Goal: Task Accomplishment & Management: Use online tool/utility

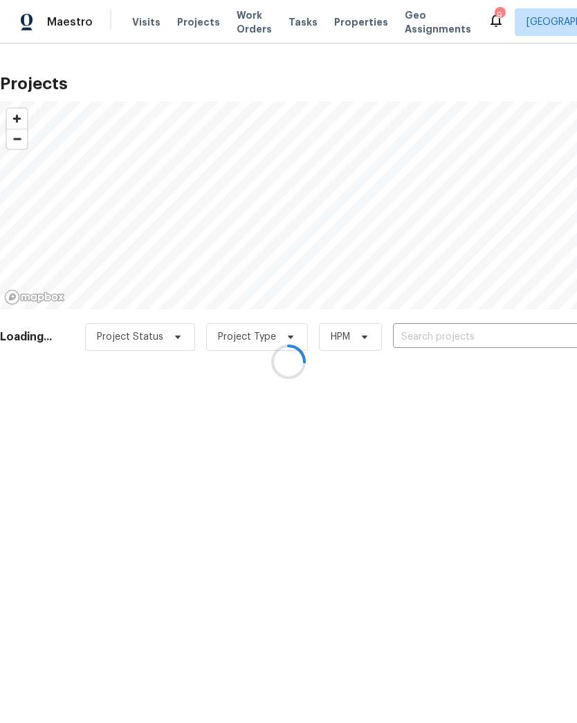
click at [478, 338] on div at bounding box center [288, 361] width 577 height 723
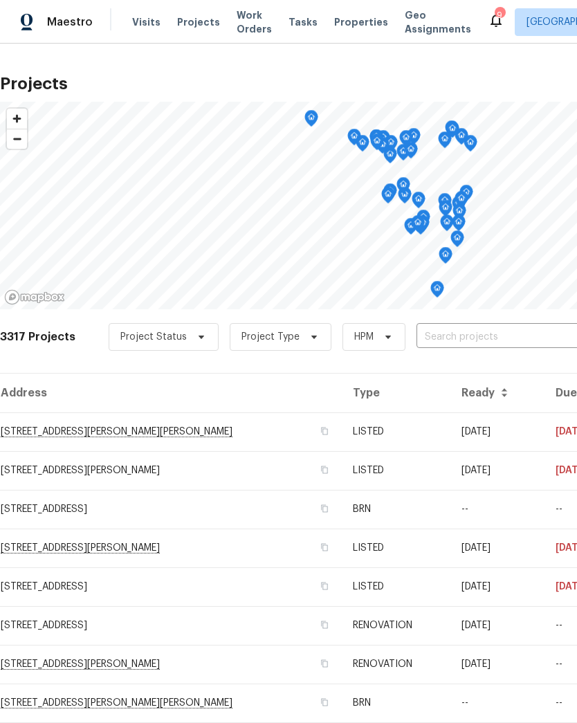
click at [484, 338] on input "text" at bounding box center [496, 337] width 158 height 21
type input "405 ex"
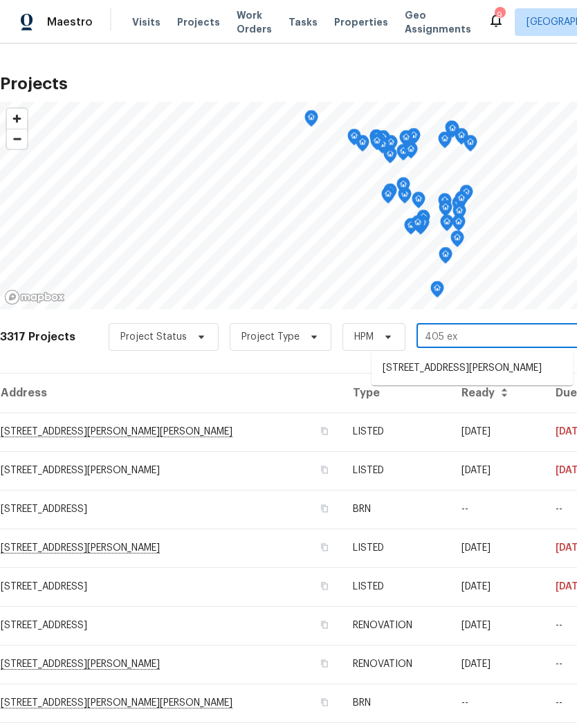
click at [504, 372] on li "[STREET_ADDRESS][PERSON_NAME]" at bounding box center [472, 368] width 201 height 23
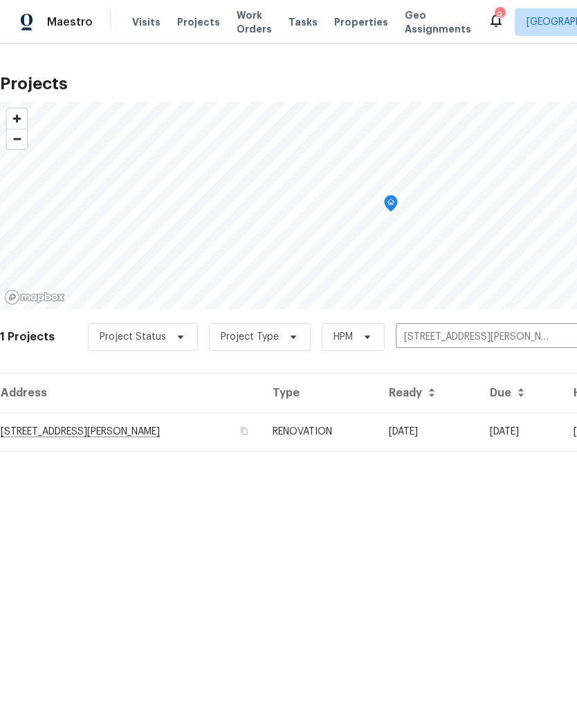
click at [37, 431] on td "[STREET_ADDRESS][PERSON_NAME]" at bounding box center [131, 431] width 262 height 39
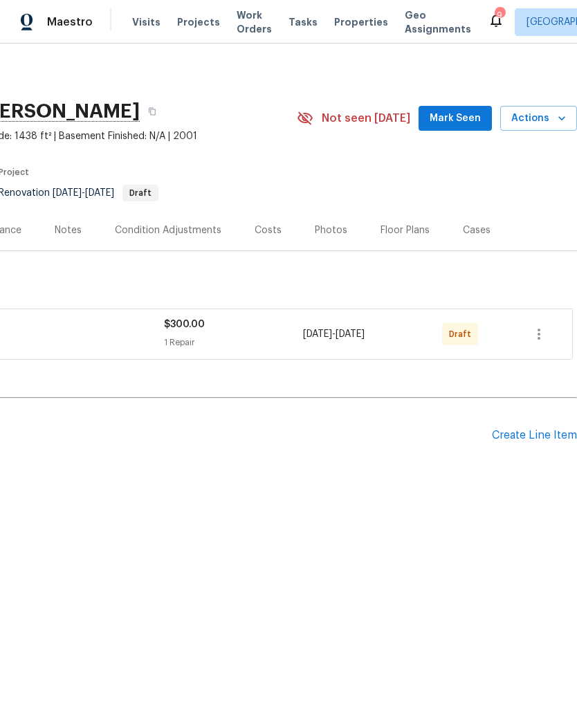
scroll to position [0, 205]
click at [561, 116] on icon "button" at bounding box center [562, 118] width 14 height 14
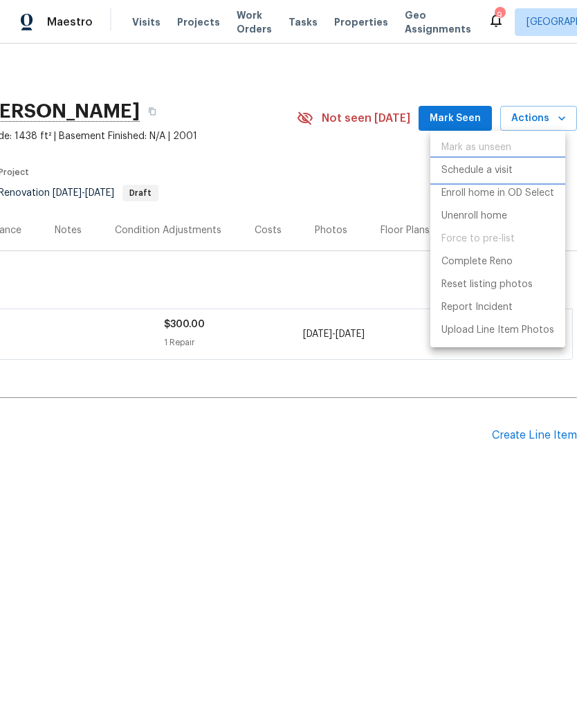
click at [488, 177] on p "Schedule a visit" at bounding box center [477, 170] width 71 height 15
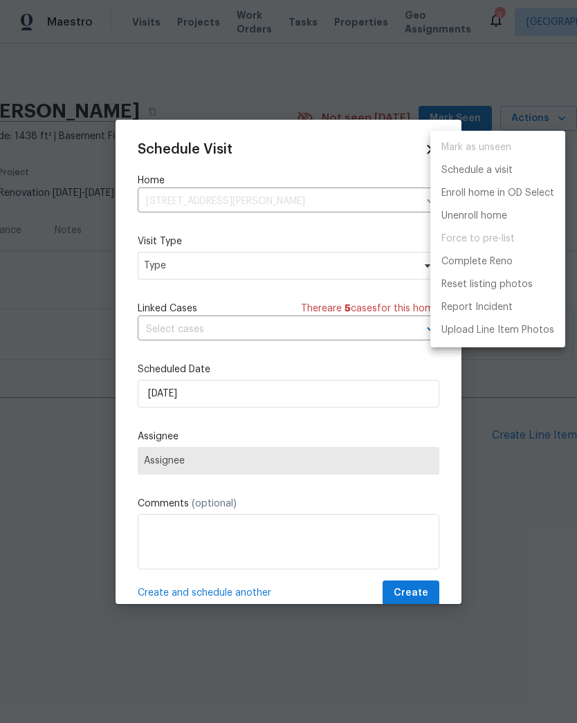
click at [188, 271] on div at bounding box center [288, 361] width 577 height 723
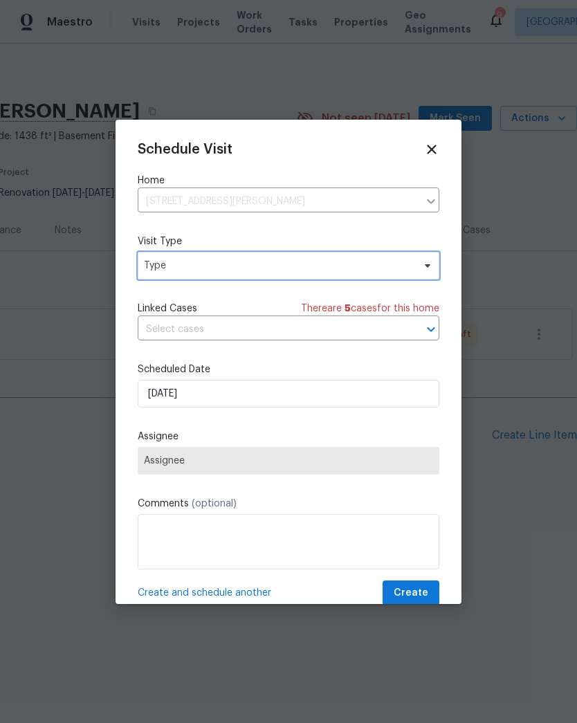
click at [195, 267] on span "Type" at bounding box center [278, 266] width 269 height 14
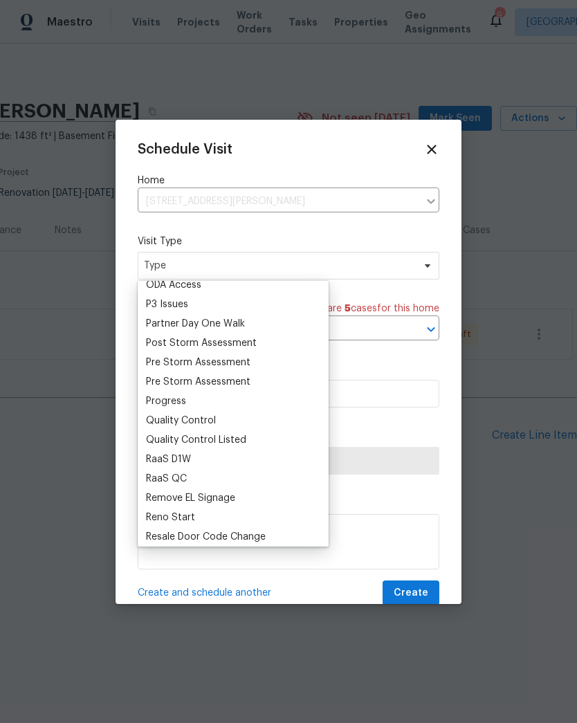
scroll to position [832, 0]
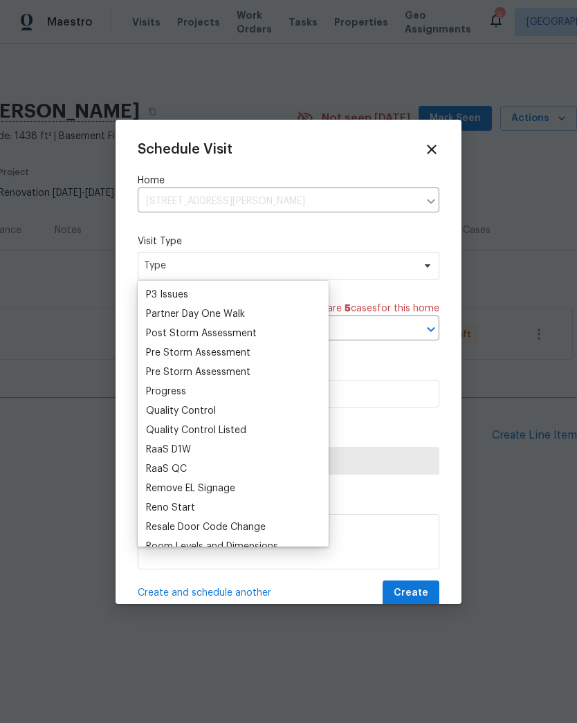
click at [184, 390] on div "Progress" at bounding box center [166, 392] width 40 height 14
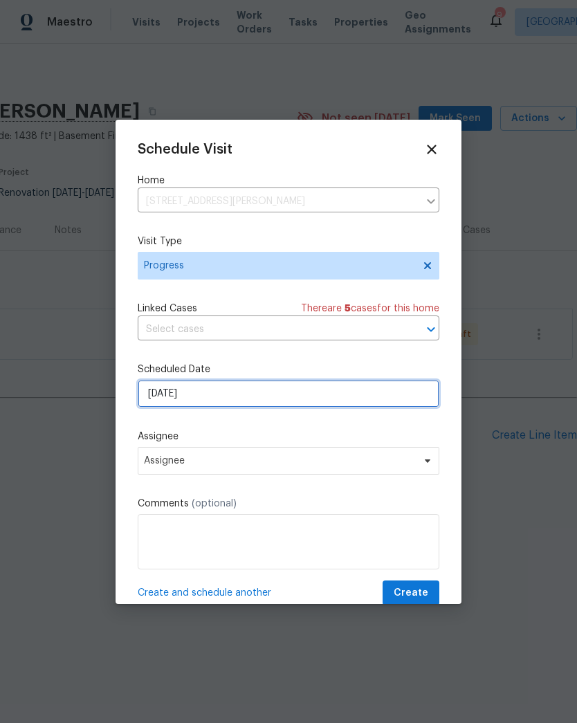
click at [214, 397] on input "[DATE]" at bounding box center [289, 394] width 302 height 28
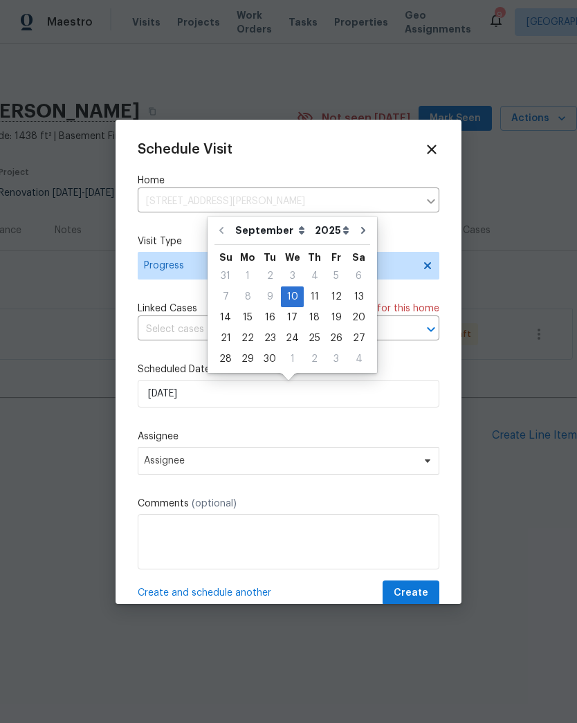
click at [200, 438] on label "Assignee" at bounding box center [289, 437] width 302 height 14
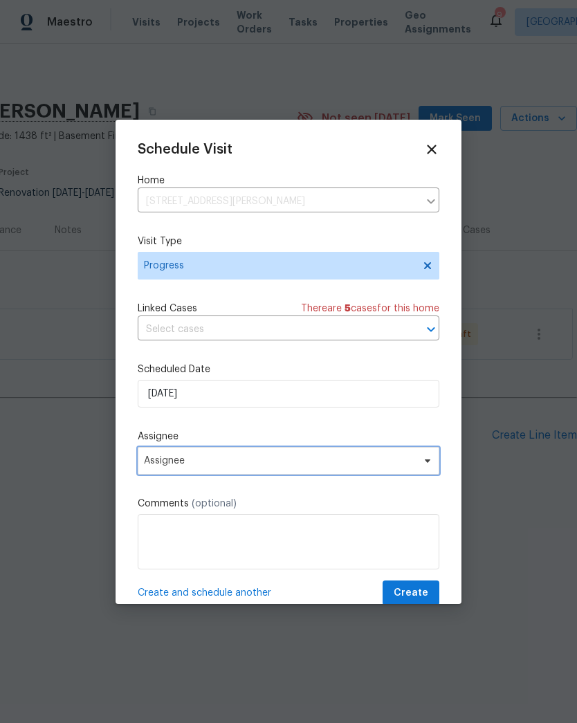
click at [197, 451] on span "Assignee" at bounding box center [289, 461] width 302 height 28
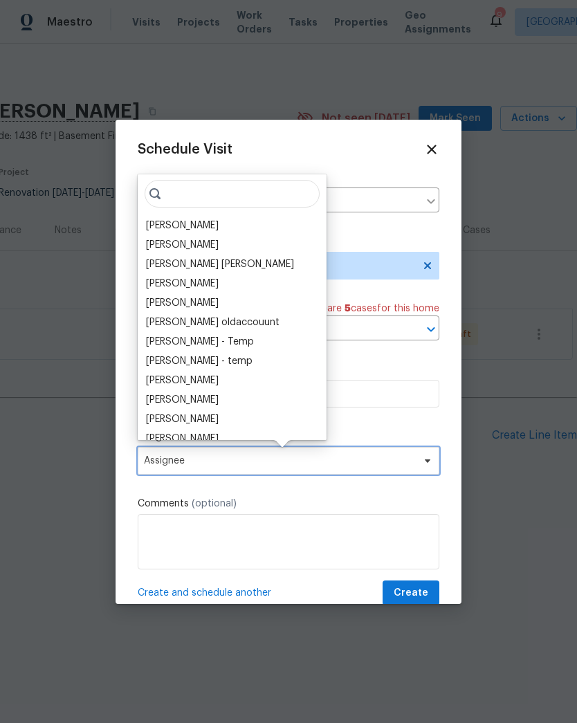
click at [197, 450] on span "Assignee" at bounding box center [289, 461] width 302 height 28
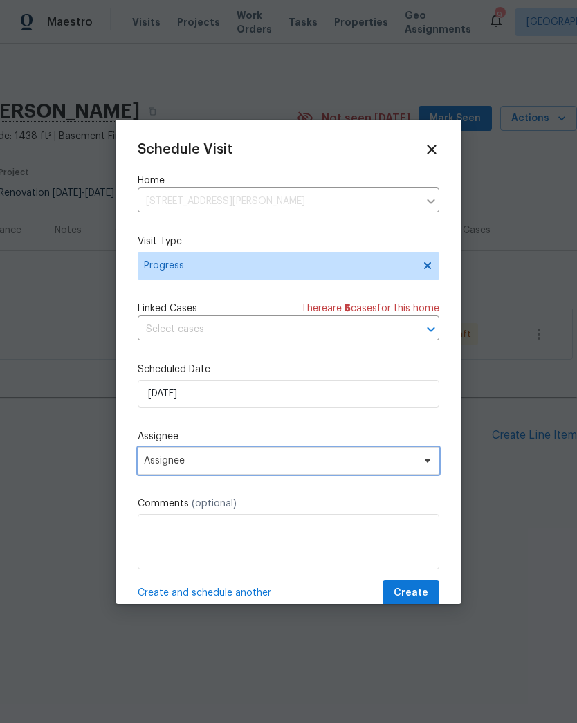
click at [196, 466] on span "Assignee" at bounding box center [279, 460] width 271 height 11
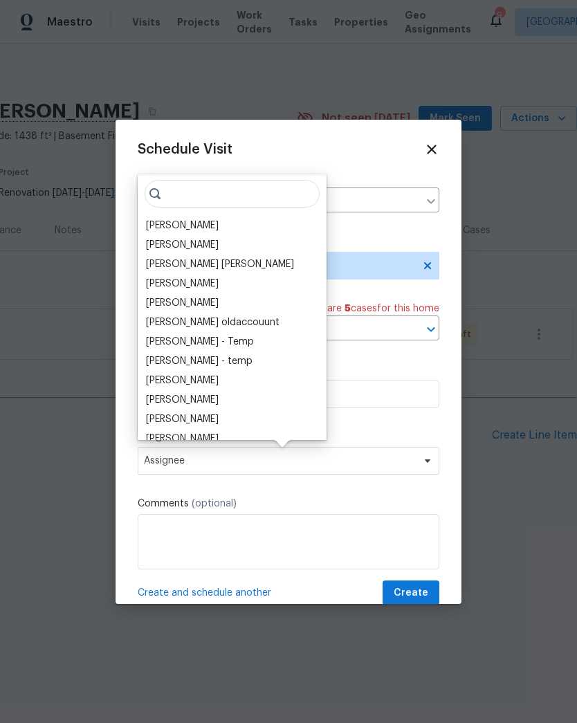
click at [190, 228] on div "[PERSON_NAME]" at bounding box center [182, 226] width 73 height 14
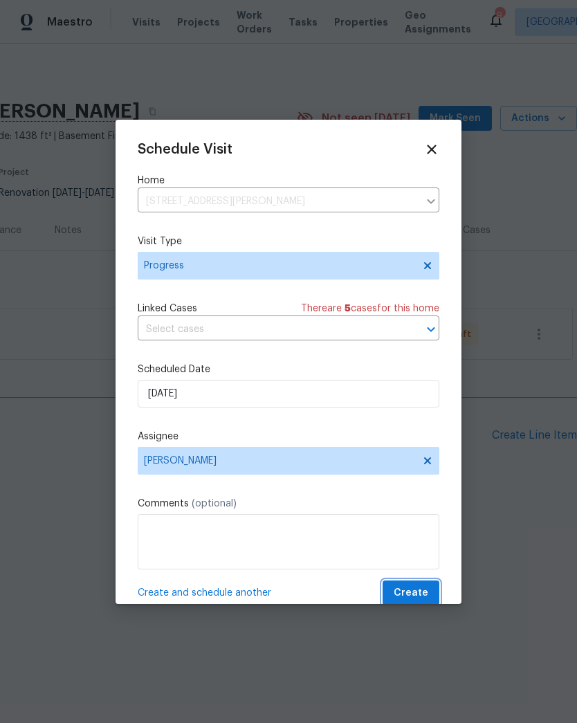
click at [419, 589] on span "Create" at bounding box center [411, 593] width 35 height 17
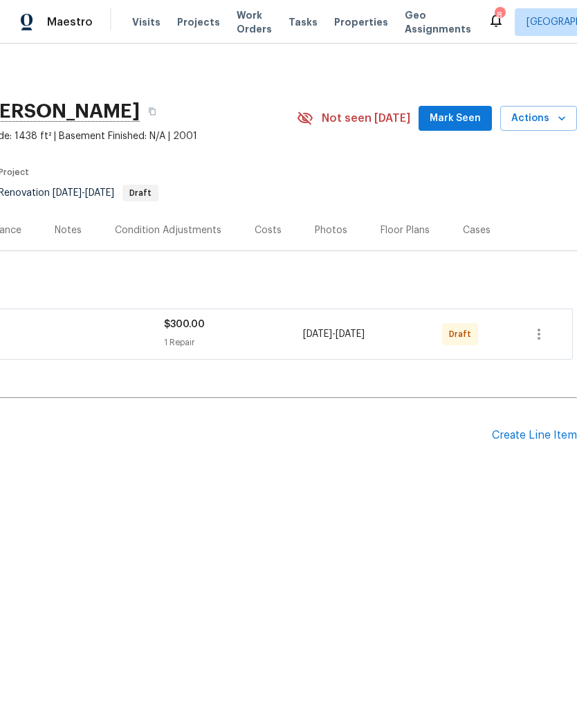
click at [194, 27] on span "Projects" at bounding box center [198, 22] width 43 height 14
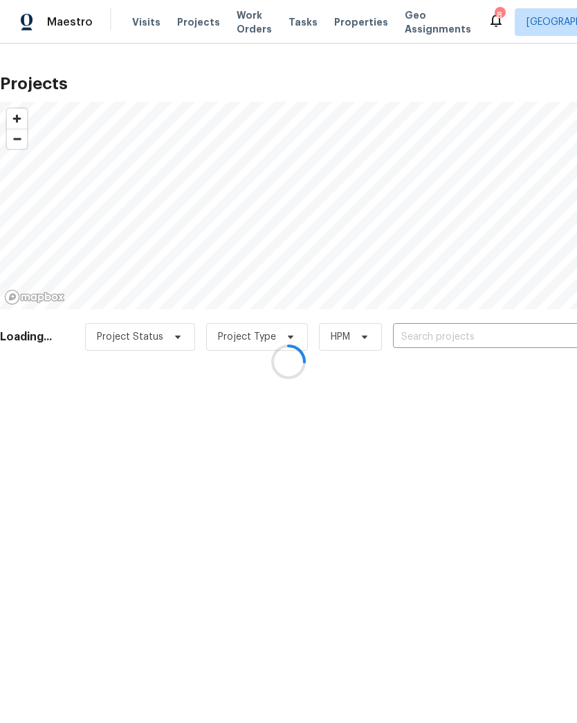
click at [465, 336] on div at bounding box center [288, 361] width 577 height 723
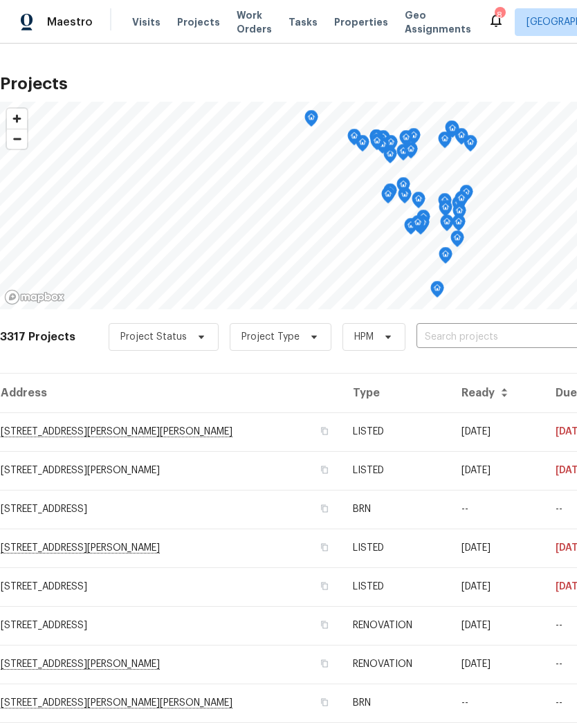
click at [518, 338] on input "text" at bounding box center [496, 337] width 158 height 21
type input "sugar m"
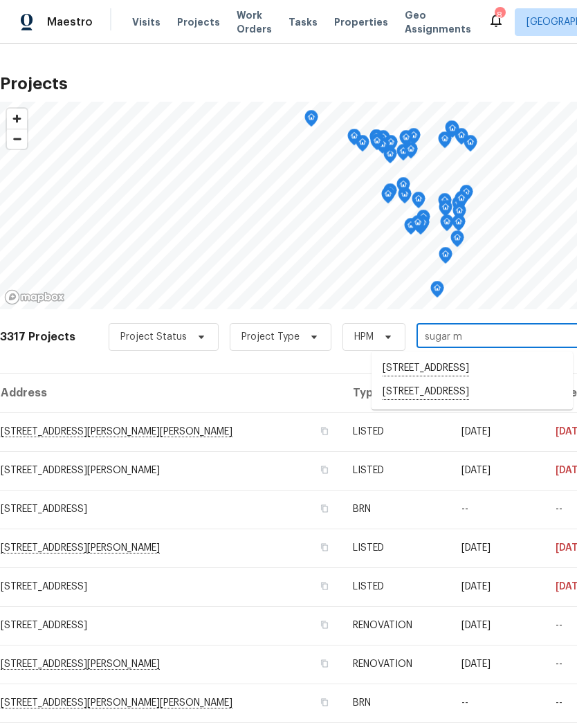
click at [455, 404] on li "[STREET_ADDRESS]" at bounding box center [472, 393] width 201 height 24
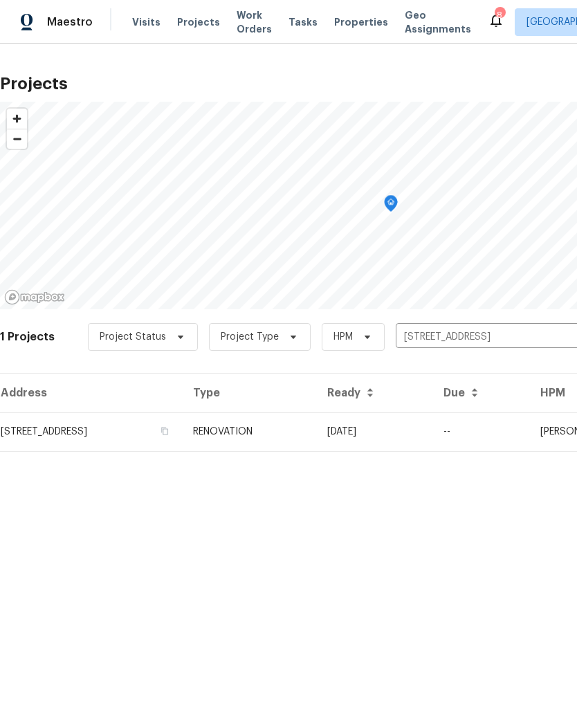
click at [41, 431] on td "[STREET_ADDRESS]" at bounding box center [91, 431] width 182 height 39
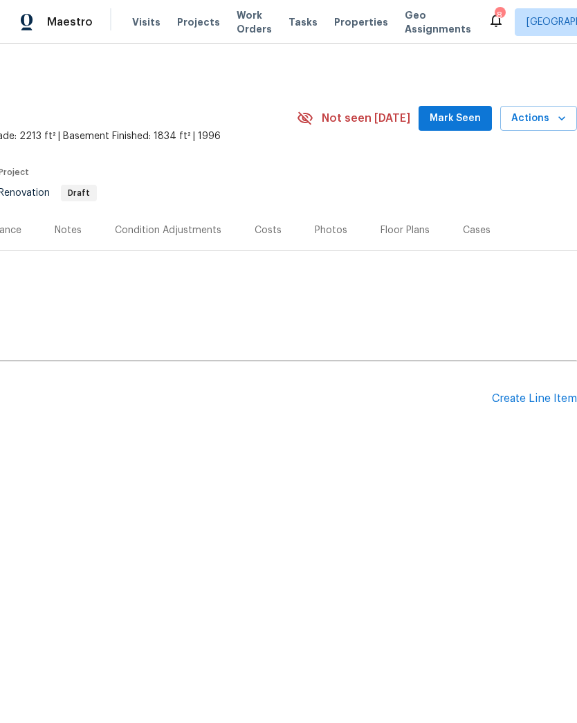
scroll to position [0, 205]
click at [555, 116] on icon "button" at bounding box center [562, 118] width 14 height 14
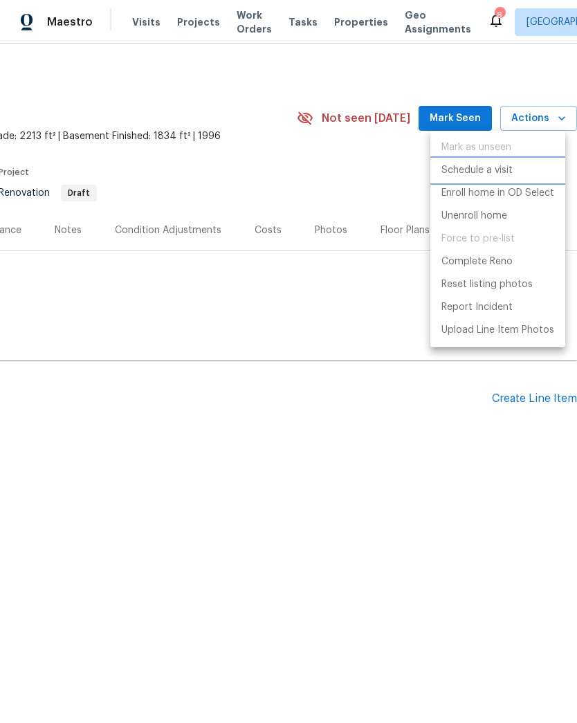
click at [494, 169] on p "Schedule a visit" at bounding box center [477, 170] width 71 height 15
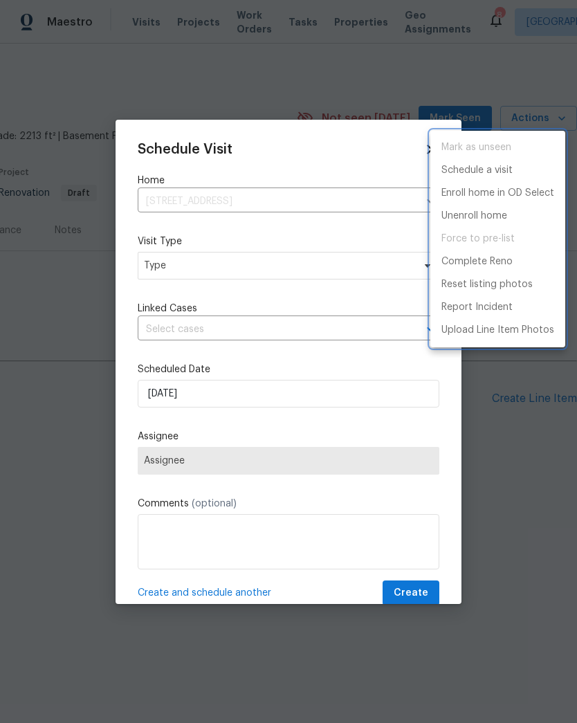
click at [145, 424] on div at bounding box center [288, 361] width 577 height 723
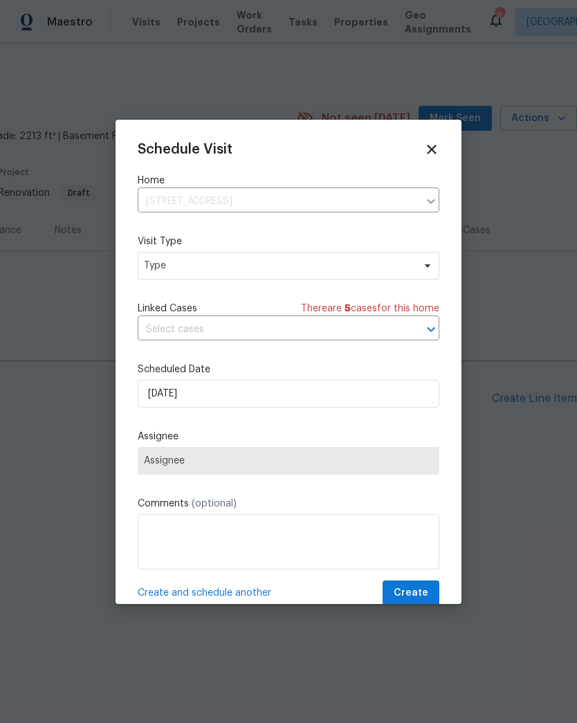
click at [147, 455] on span "Assignee" at bounding box center [289, 461] width 302 height 28
click at [153, 463] on span "Assignee" at bounding box center [288, 460] width 289 height 11
click at [161, 271] on span "Type" at bounding box center [278, 266] width 269 height 14
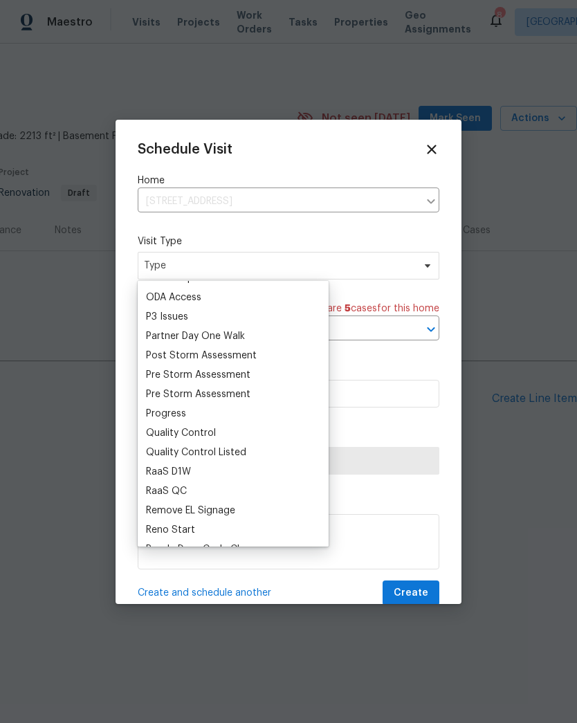
scroll to position [811, 0]
click at [153, 413] on div "Progress" at bounding box center [166, 413] width 40 height 14
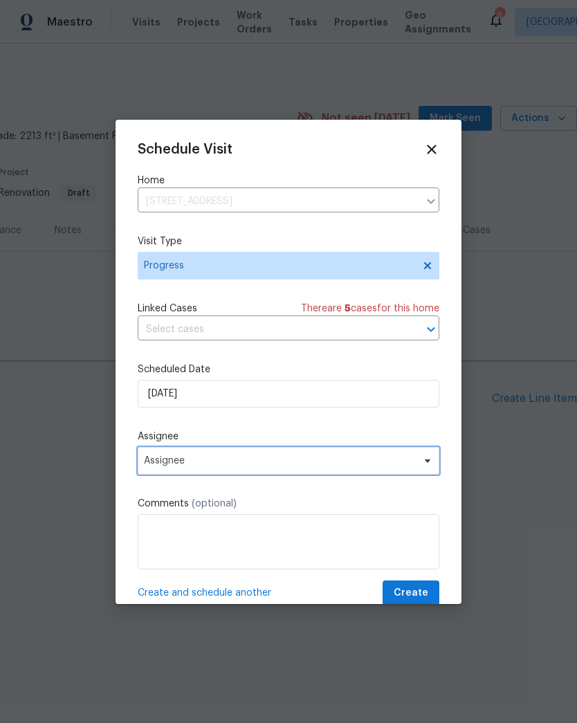
click at [161, 466] on span "Assignee" at bounding box center [279, 460] width 271 height 11
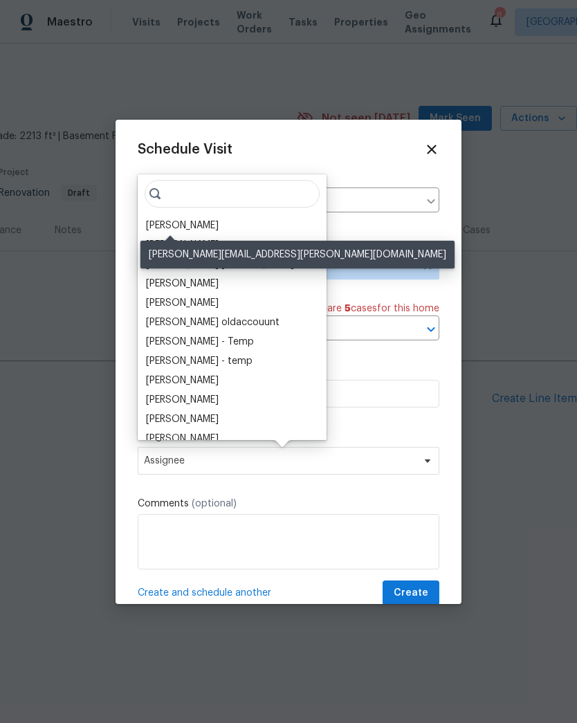
click at [156, 228] on div "[PERSON_NAME]" at bounding box center [182, 226] width 73 height 14
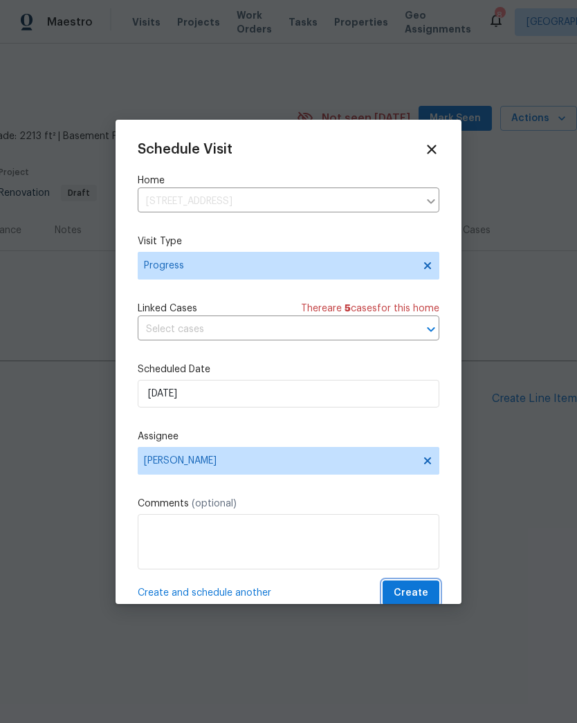
click at [417, 592] on span "Create" at bounding box center [411, 593] width 35 height 17
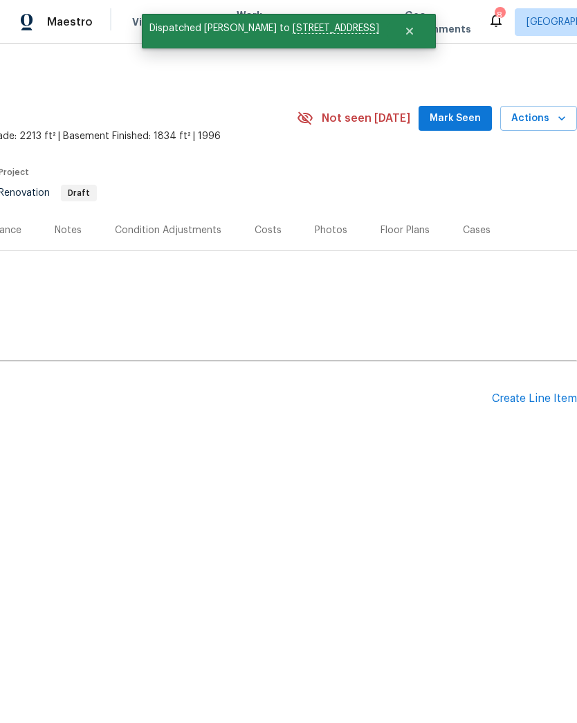
scroll to position [0, 0]
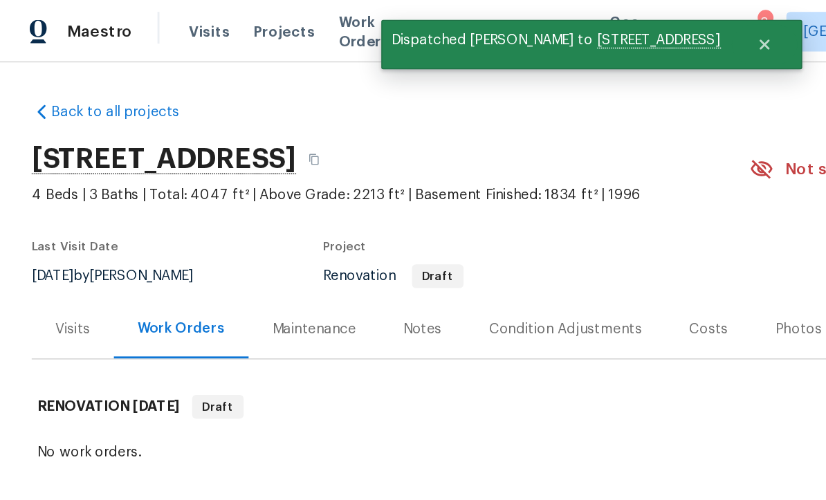
click at [330, 206] on div "Last Visit Date [DATE] by [PERSON_NAME] Project Renovation Draft" at bounding box center [256, 185] width 469 height 50
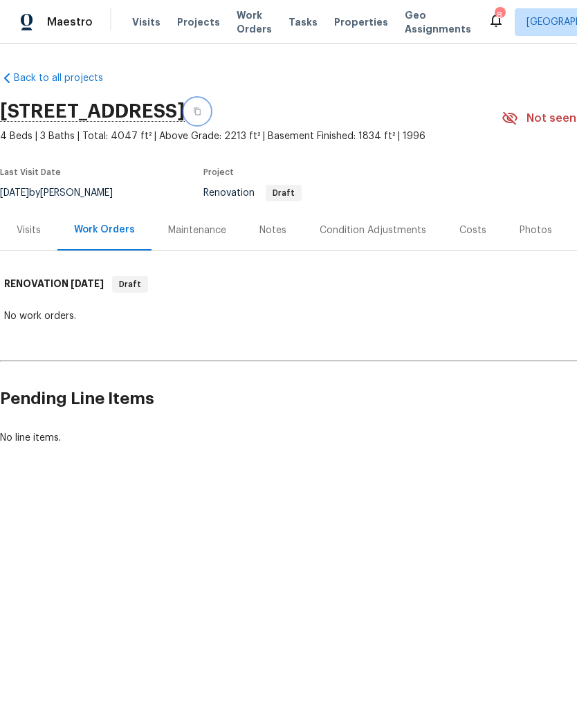
click at [201, 115] on icon "button" at bounding box center [197, 111] width 8 height 8
